Goal: Information Seeking & Learning: Check status

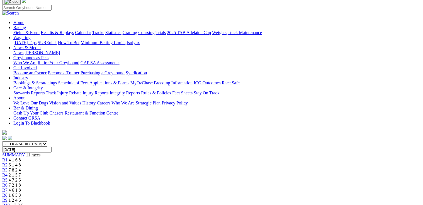
scroll to position [22, 0]
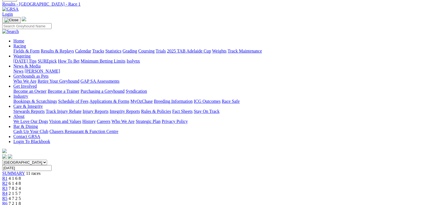
click at [8, 181] on span "R2" at bounding box center [4, 183] width 5 height 5
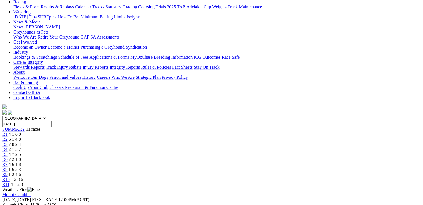
scroll to position [45, 0]
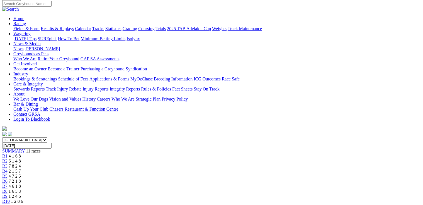
click at [8, 163] on span "R3" at bounding box center [4, 165] width 5 height 5
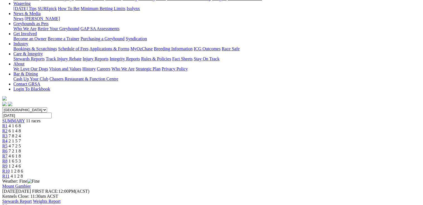
scroll to position [67, 0]
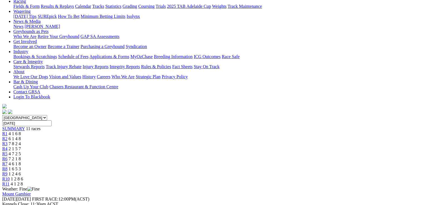
click at [8, 146] on span "R4" at bounding box center [4, 148] width 5 height 5
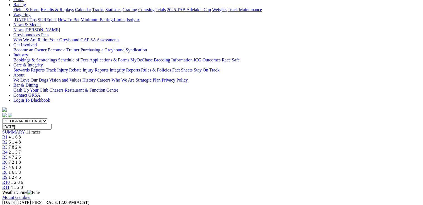
scroll to position [22, 0]
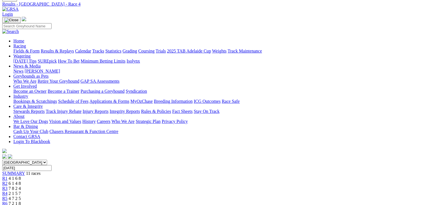
click at [8, 196] on link "R5" at bounding box center [4, 198] width 5 height 5
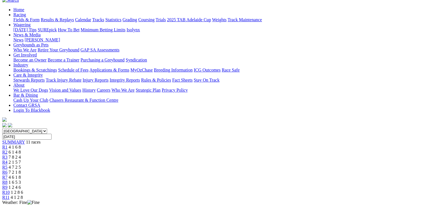
scroll to position [45, 0]
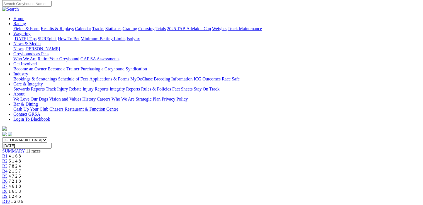
click at [8, 178] on span "R6" at bounding box center [4, 180] width 5 height 5
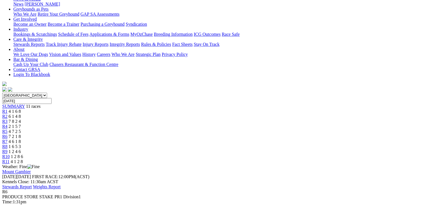
scroll to position [22, 0]
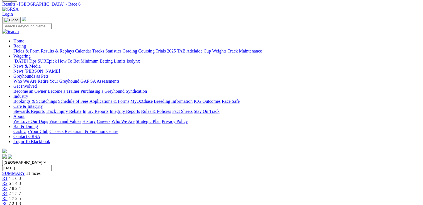
click at [8, 204] on span "R7" at bounding box center [4, 208] width 5 height 5
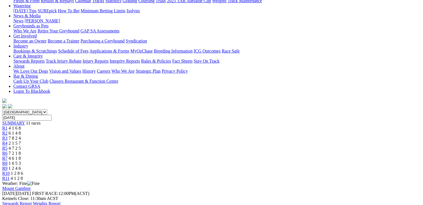
scroll to position [67, 0]
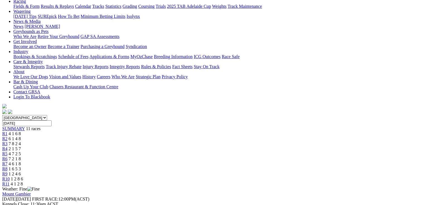
click at [8, 166] on span "R8" at bounding box center [4, 168] width 5 height 5
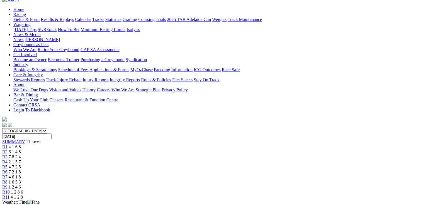
scroll to position [67, 0]
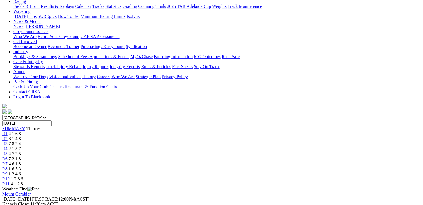
click at [8, 171] on span "R9" at bounding box center [4, 173] width 5 height 5
click at [10, 176] on span "R10" at bounding box center [6, 178] width 8 height 5
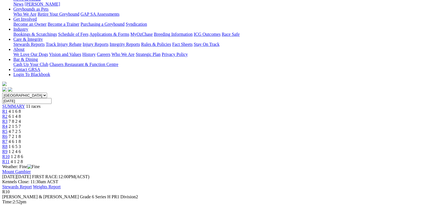
scroll to position [67, 0]
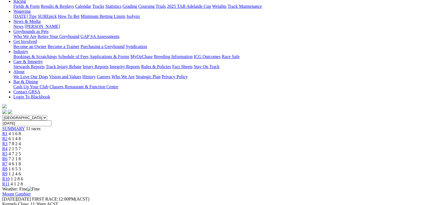
click at [9, 181] on span "R11" at bounding box center [5, 183] width 7 height 5
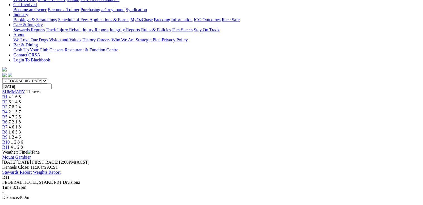
scroll to position [112, 0]
